Goal: Information Seeking & Learning: Learn about a topic

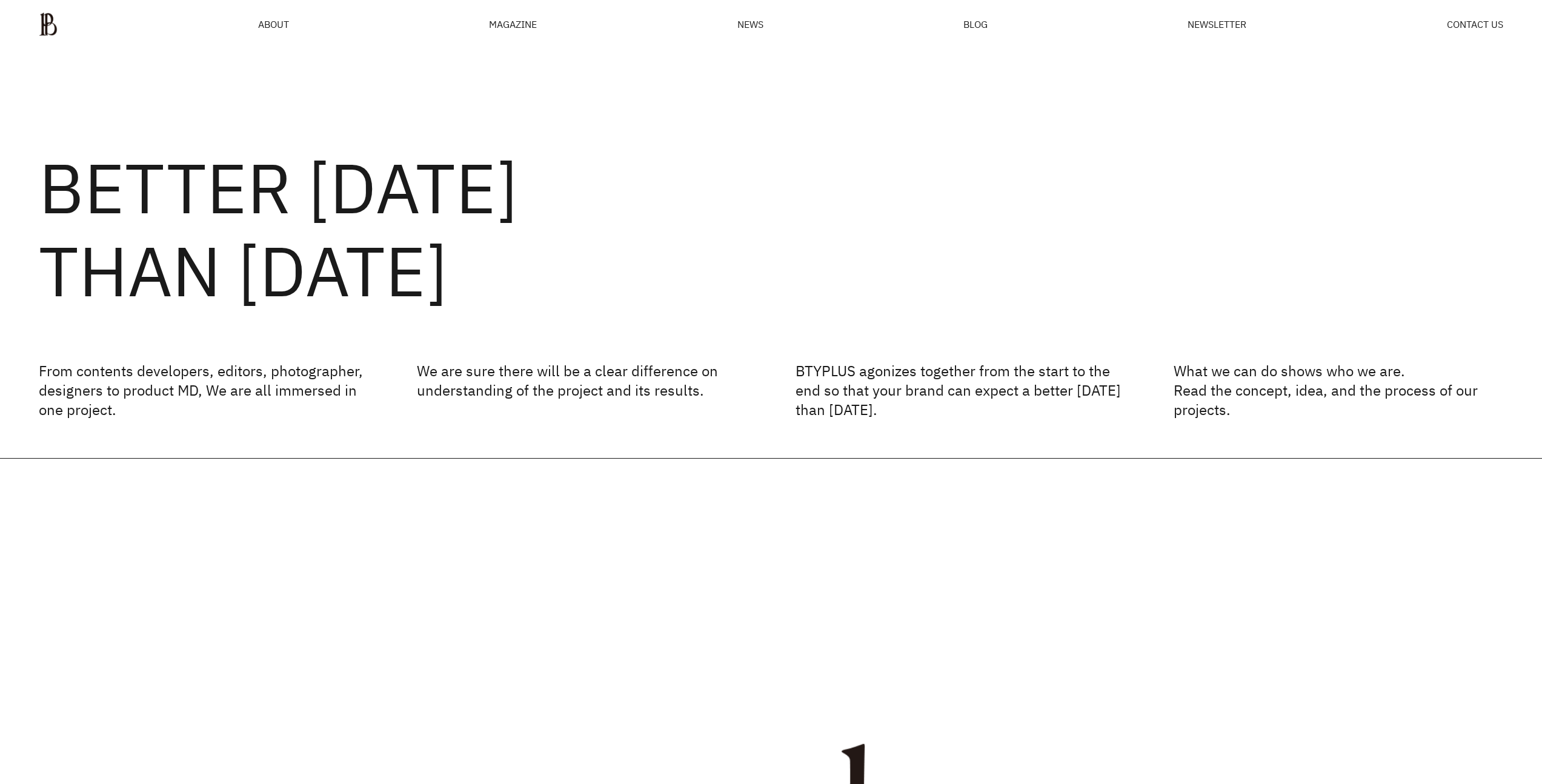
click at [749, 35] on ul "ABOUT MAGAZINE SEE ALL OFF THE REC INSIDE BTYPLUS CURATION NEWS BLOG NEWSLETTER…" at bounding box center [771, 24] width 1464 height 24
click at [752, 29] on span "NEWS" at bounding box center [750, 24] width 26 height 9
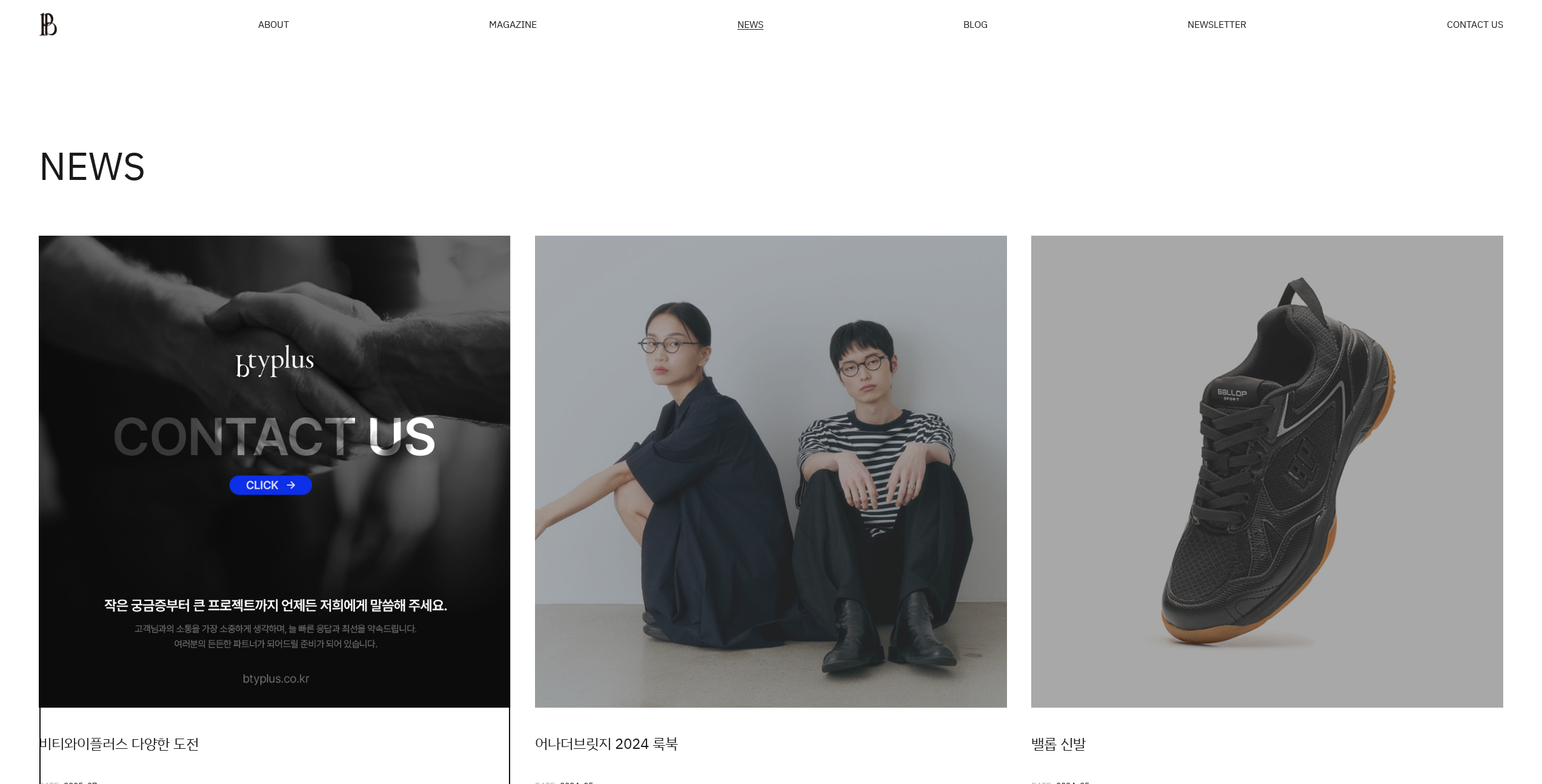
click at [336, 365] on img at bounding box center [275, 471] width 472 height 472
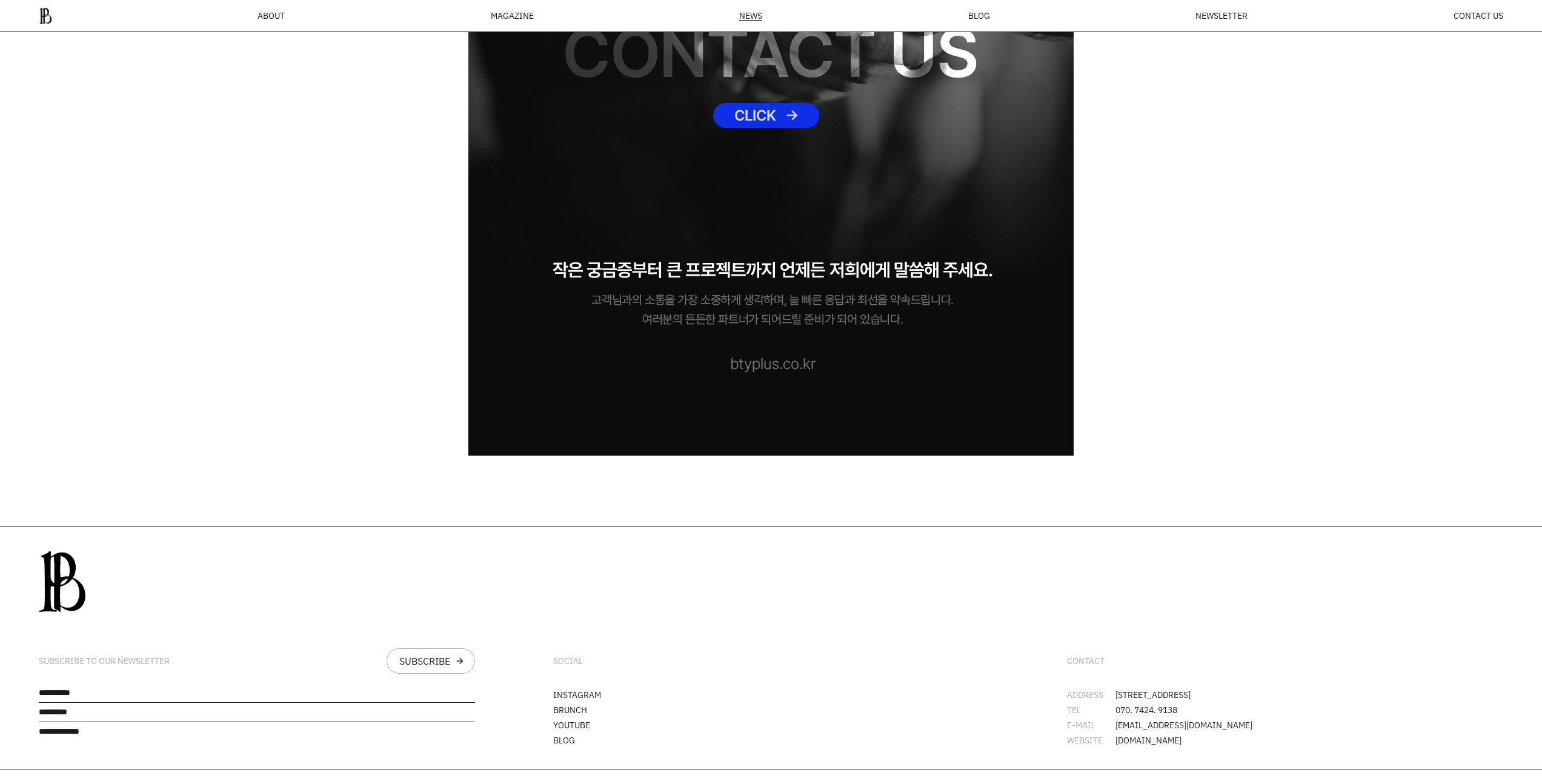
scroll to position [14162, 0]
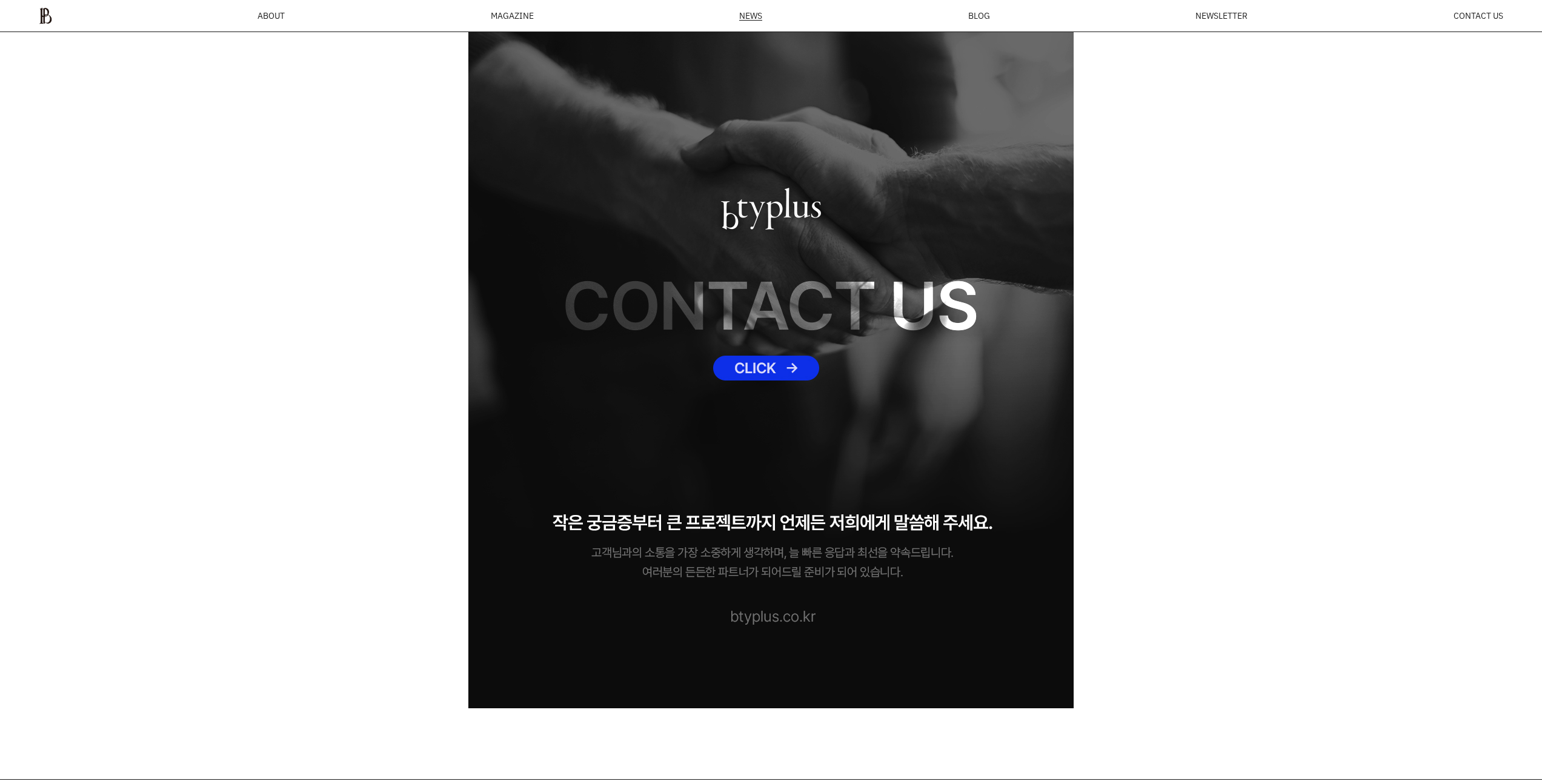
click at [751, 369] on img at bounding box center [771, 351] width 606 height 715
